Goal: Information Seeking & Learning: Learn about a topic

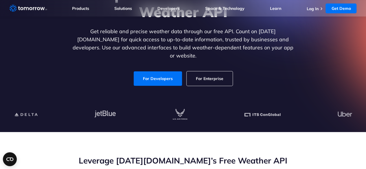
scroll to position [79, 0]
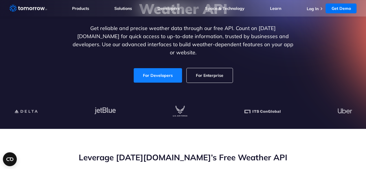
click at [161, 69] on link "For Developers" at bounding box center [158, 75] width 48 height 14
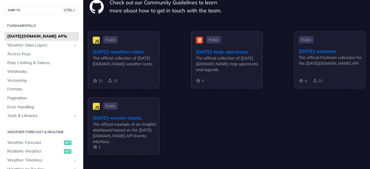
scroll to position [1837, 0]
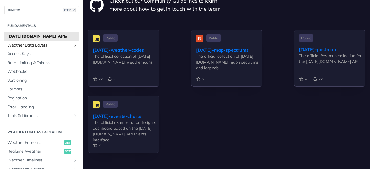
click at [19, 45] on span "Weather Data Layers" at bounding box center [39, 45] width 64 height 6
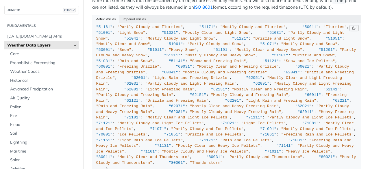
scroll to position [3306, 0]
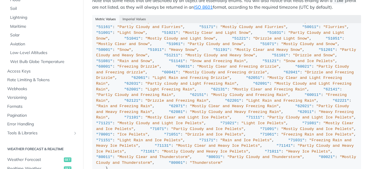
click at [0, 101] on div "Fundamentals [DATE][DOMAIN_NAME] APIs Weather Data Layers Core Probabilistic Fo…" at bounding box center [41, 146] width 83 height 512
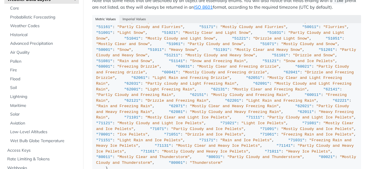
scroll to position [46, 0]
click at [17, 69] on span "Fire" at bounding box center [43, 70] width 67 height 6
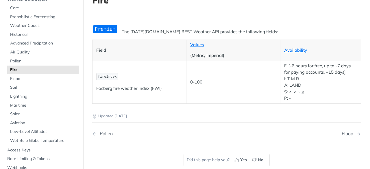
scroll to position [45, 0]
click at [18, 79] on span "Flood" at bounding box center [43, 79] width 67 height 6
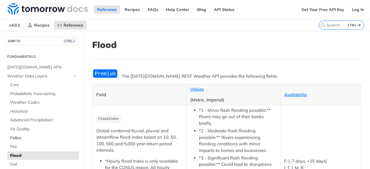
click at [16, 137] on span "Pollen" at bounding box center [43, 138] width 67 height 6
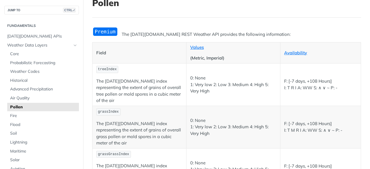
scroll to position [42, 0]
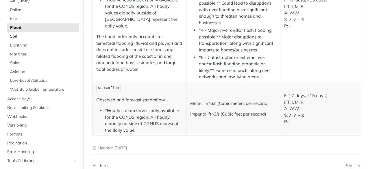
scroll to position [131, 0]
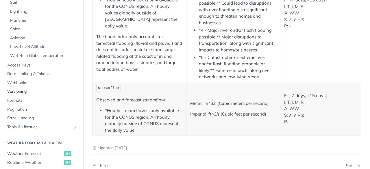
click at [20, 92] on span "Versioning" at bounding box center [42, 92] width 70 height 6
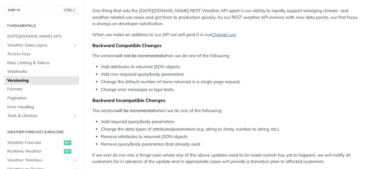
scroll to position [62, 0]
click at [165, 108] on p "The version will be incremented when we do one of the following:" at bounding box center [226, 110] width 269 height 7
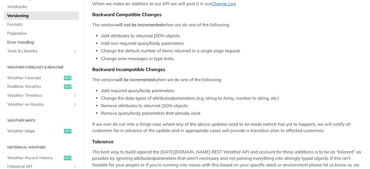
scroll to position [67, 0]
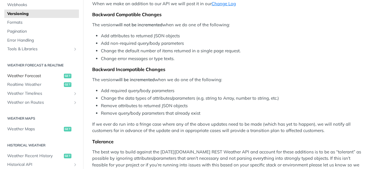
click at [24, 75] on span "Weather Forecast" at bounding box center [34, 76] width 55 height 6
